Goal: Find specific page/section: Find specific page/section

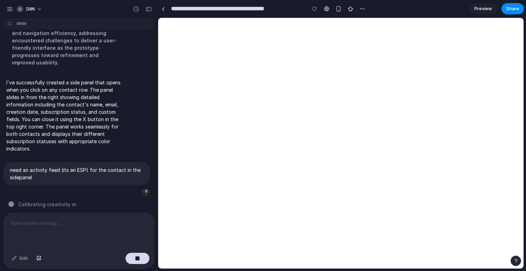
scroll to position [151, 0]
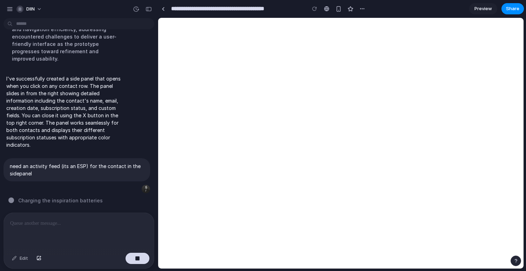
click at [45, 202] on span "Charging the inspiration batteries" at bounding box center [60, 200] width 85 height 7
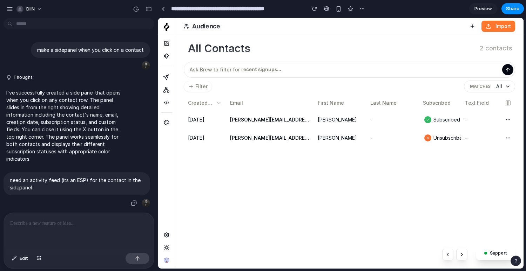
click at [46, 183] on p "need an activity feed (its an ESP) for the contact in the sidepanel" at bounding box center [77, 184] width 134 height 15
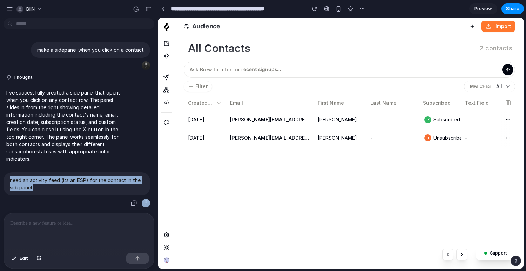
click at [46, 183] on p "need an activity feed (its an ESP) for the contact in the sidepanel" at bounding box center [77, 184] width 134 height 15
click at [249, 107] on button "Email" at bounding box center [270, 102] width 88 height 15
click at [245, 123] on div "john@getbrew.ai" at bounding box center [270, 120] width 82 height 10
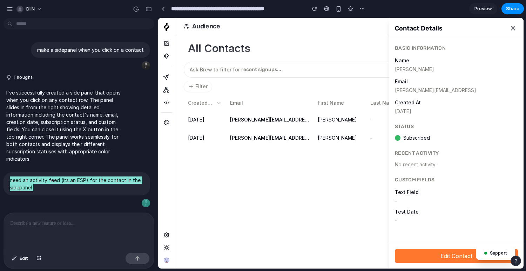
click at [395, 57] on div "Name John" at bounding box center [456, 64] width 123 height 17
click at [271, 130] on td "philip@getbrew.ai" at bounding box center [270, 138] width 88 height 18
click at [271, 135] on div "philip@getbrew.ai" at bounding box center [270, 138] width 82 height 10
click at [264, 112] on td "john@getbrew.ai" at bounding box center [270, 120] width 88 height 18
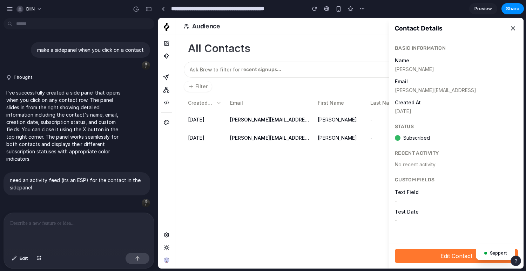
click at [133, 157] on div "I've successfully created a side panel that opens when you click on any contact…" at bounding box center [77, 126] width 147 height 82
